Goal: Transaction & Acquisition: Purchase product/service

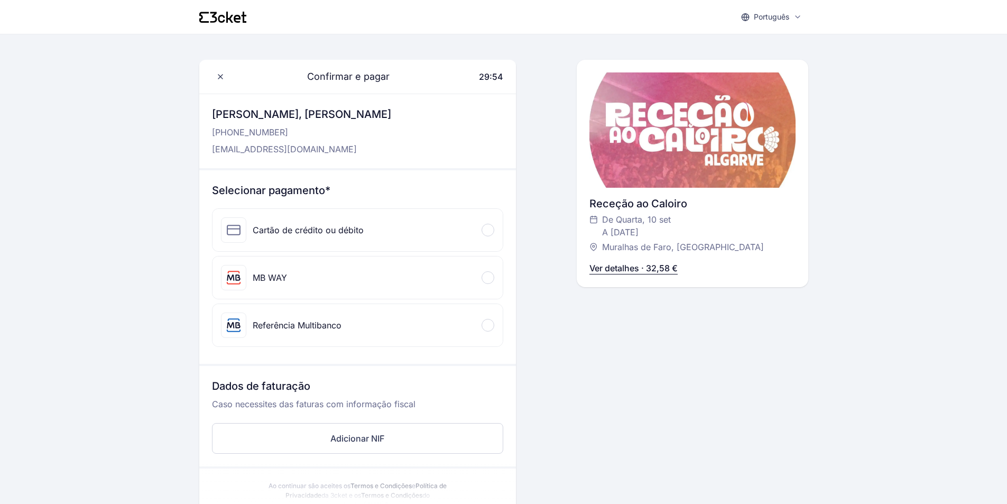
click at [482, 274] on div at bounding box center [487, 277] width 13 height 13
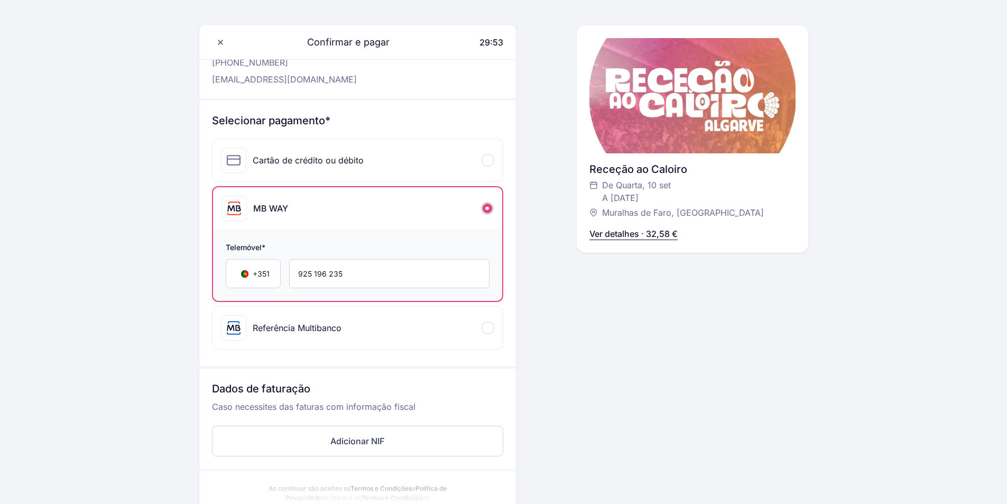
scroll to position [106, 0]
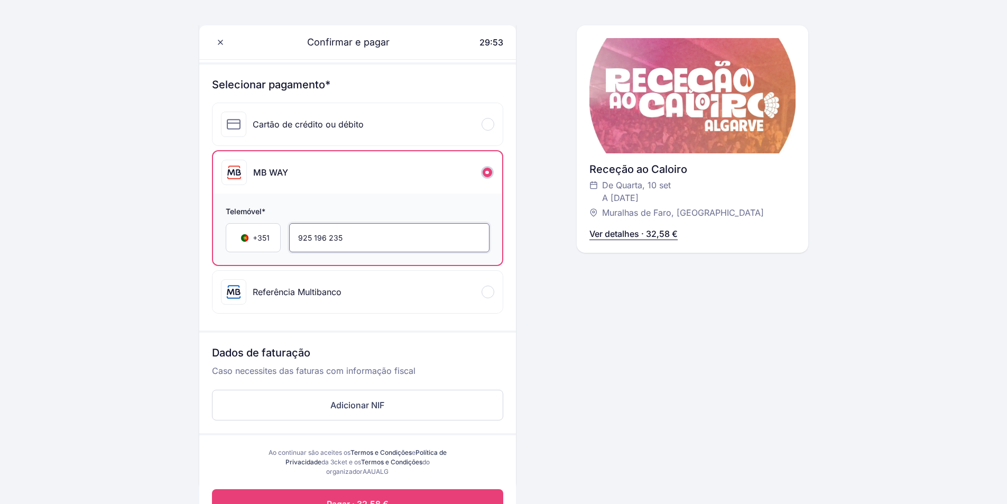
click at [369, 247] on input "925 196 235" at bounding box center [389, 237] width 200 height 29
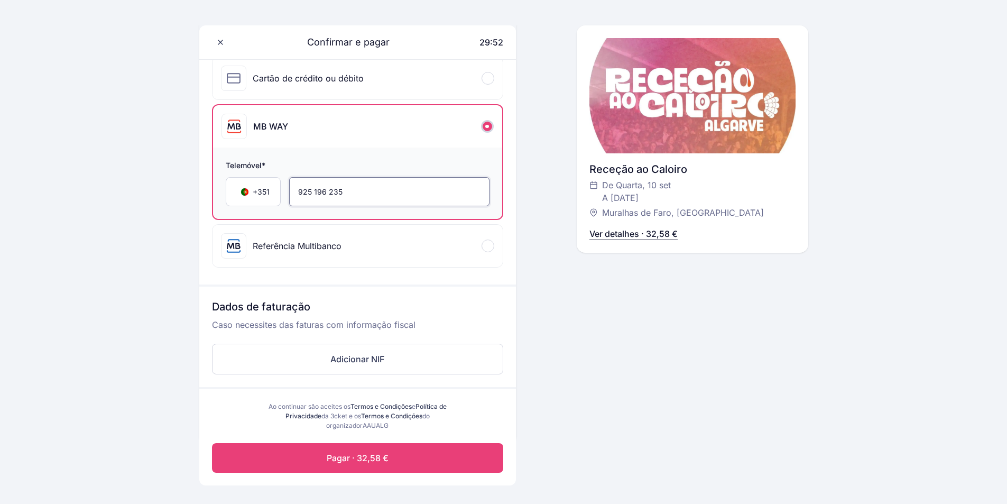
scroll to position [159, 0]
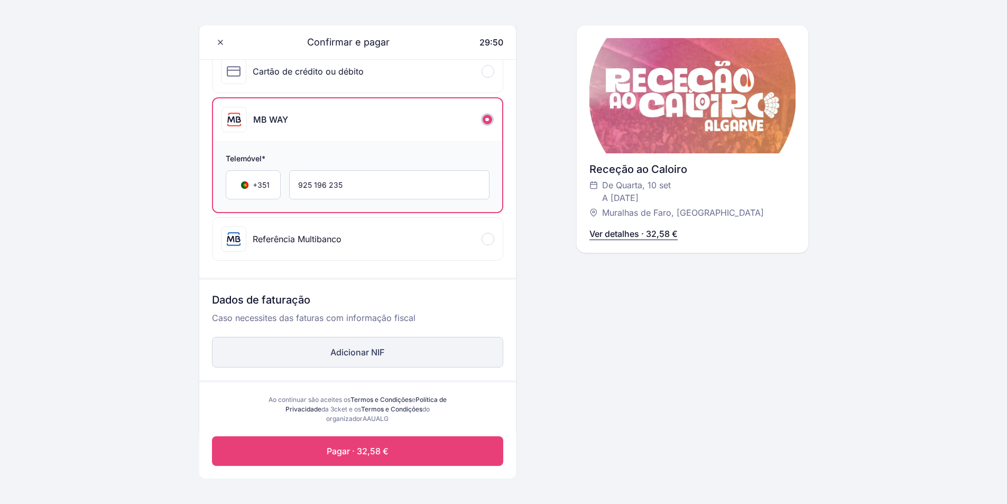
click at [377, 358] on button "Adicionar NIF" at bounding box center [357, 352] width 291 height 31
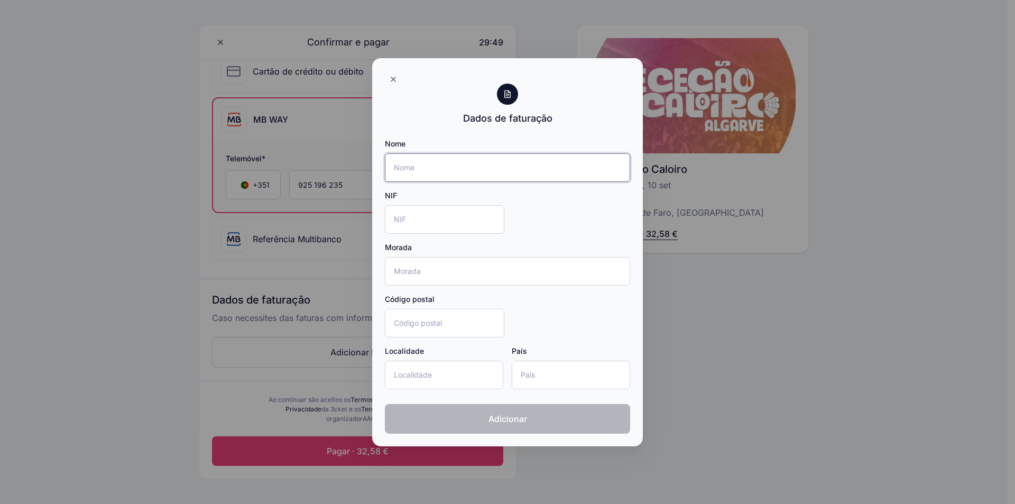
click at [444, 160] on input "Nome" at bounding box center [507, 167] width 245 height 29
type input "[PERSON_NAME]"
type input "[STREET_ADDRESS]"
type input "7540-060"
type input "Santiago do Cacém"
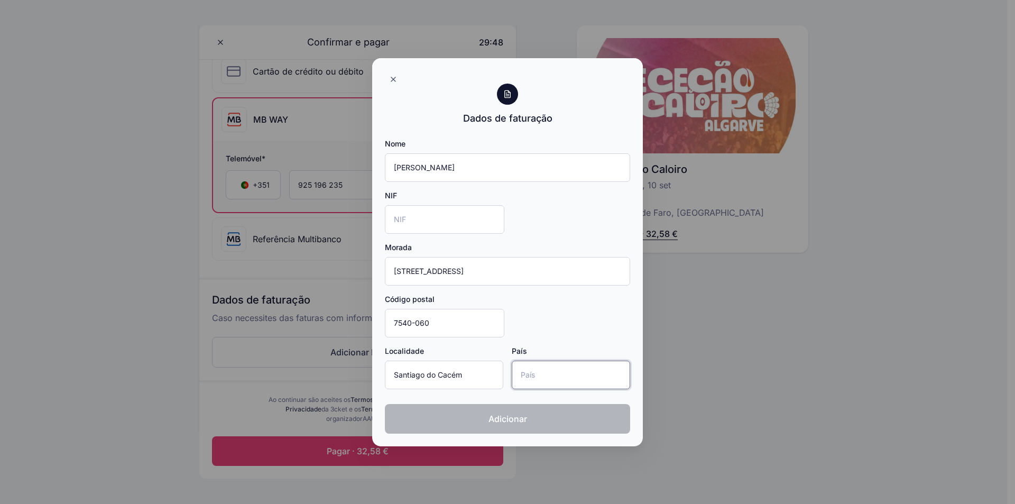
type input "[GEOGRAPHIC_DATA]"
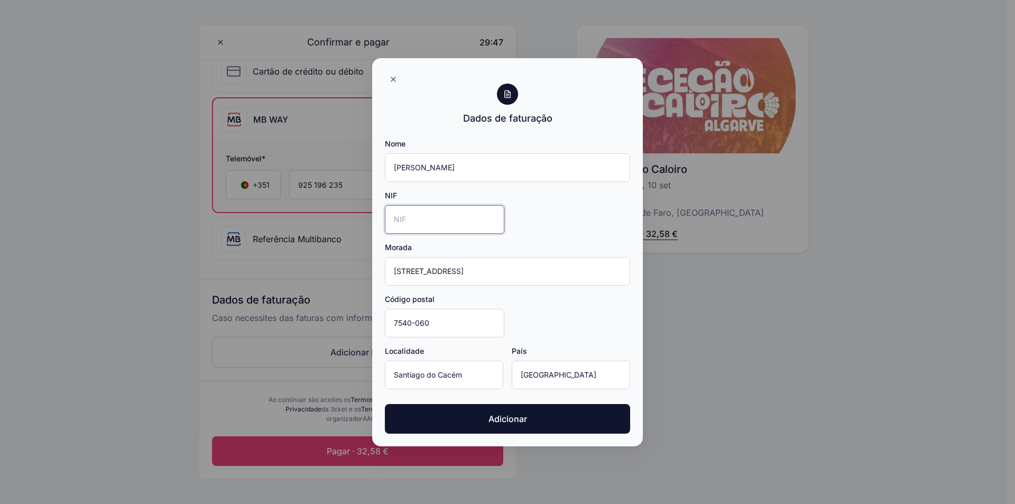
click at [436, 228] on input "NIF" at bounding box center [444, 219] width 119 height 29
click at [392, 83] on div at bounding box center [393, 79] width 17 height 17
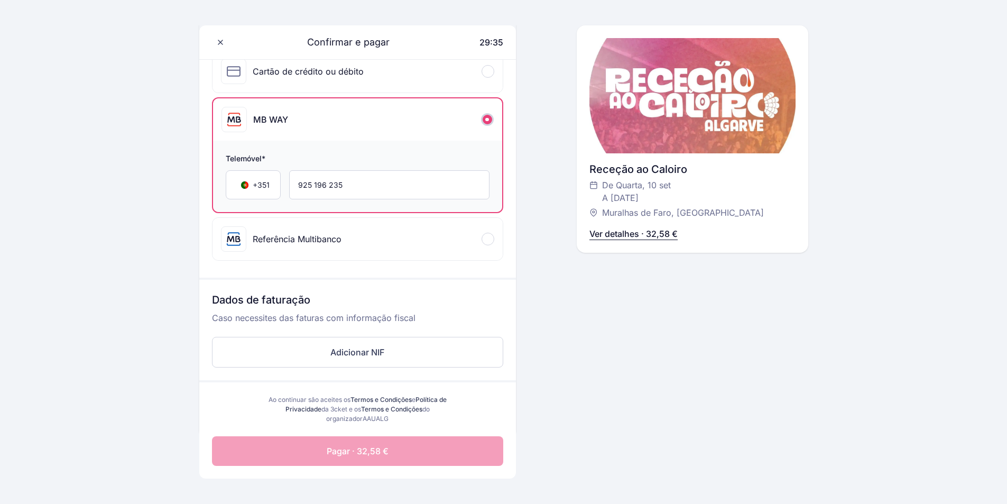
click at [364, 454] on span "Pagar · 32,58 €" at bounding box center [358, 450] width 62 height 13
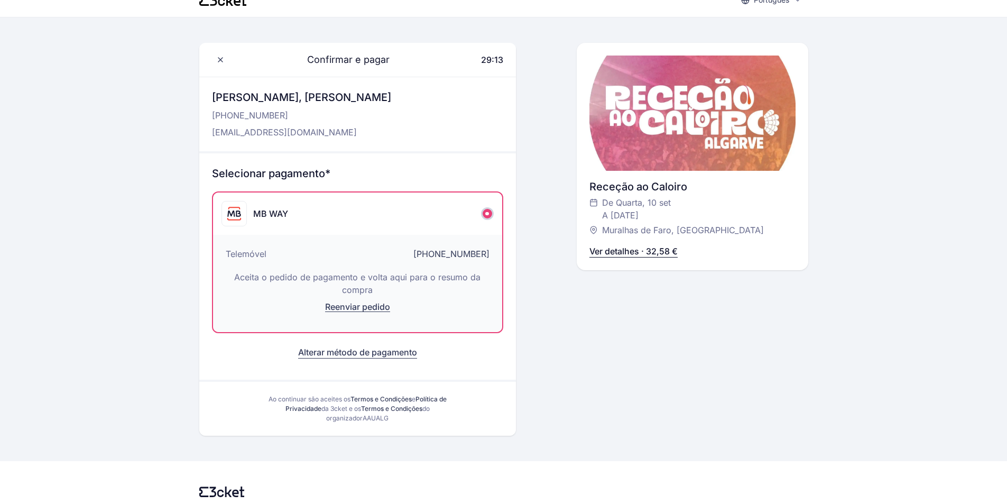
scroll to position [0, 0]
